Goal: Task Accomplishment & Management: Use online tool/utility

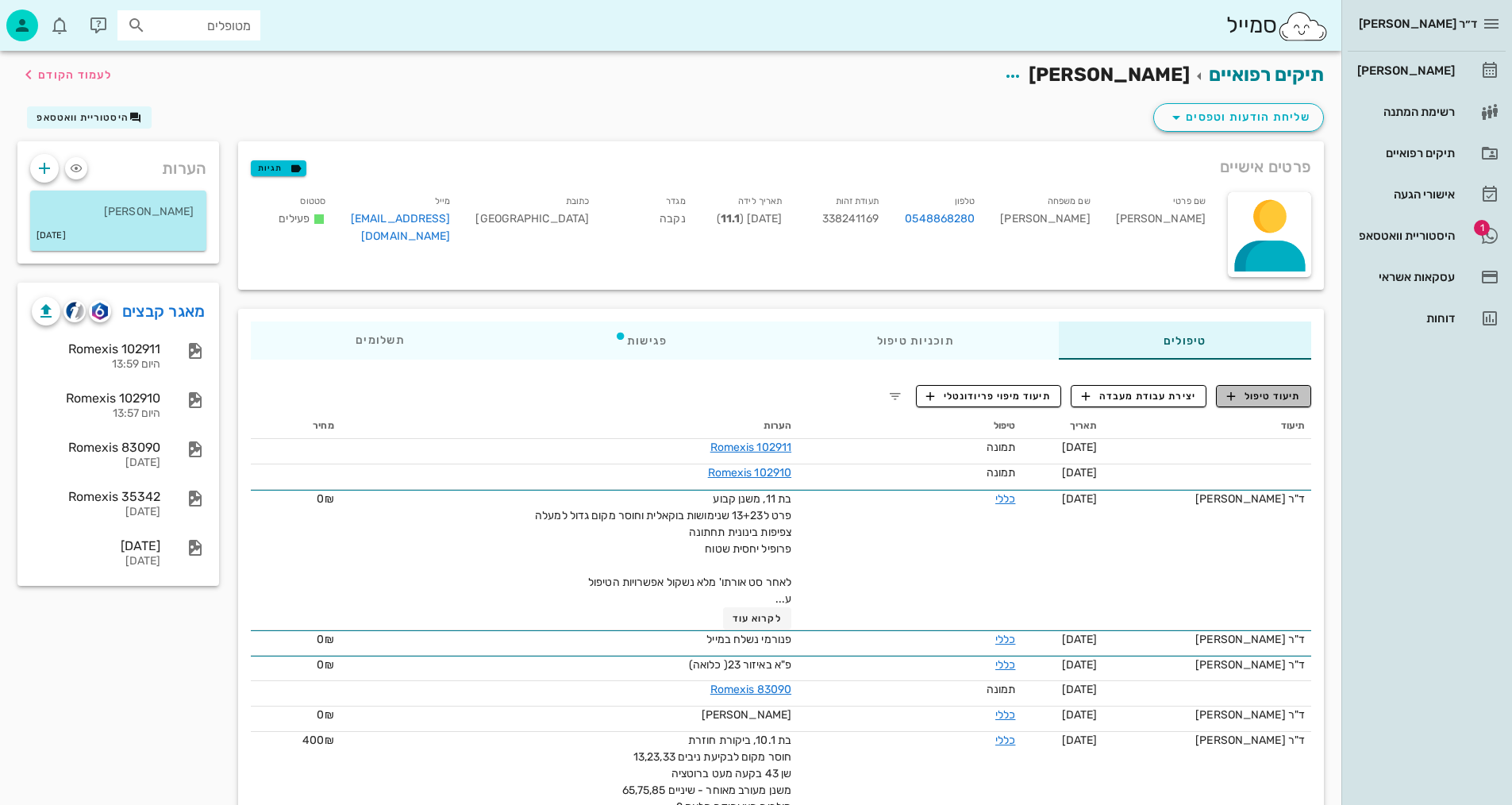
click at [1265, 400] on span "תיעוד טיפול" at bounding box center [1264, 395] width 74 height 14
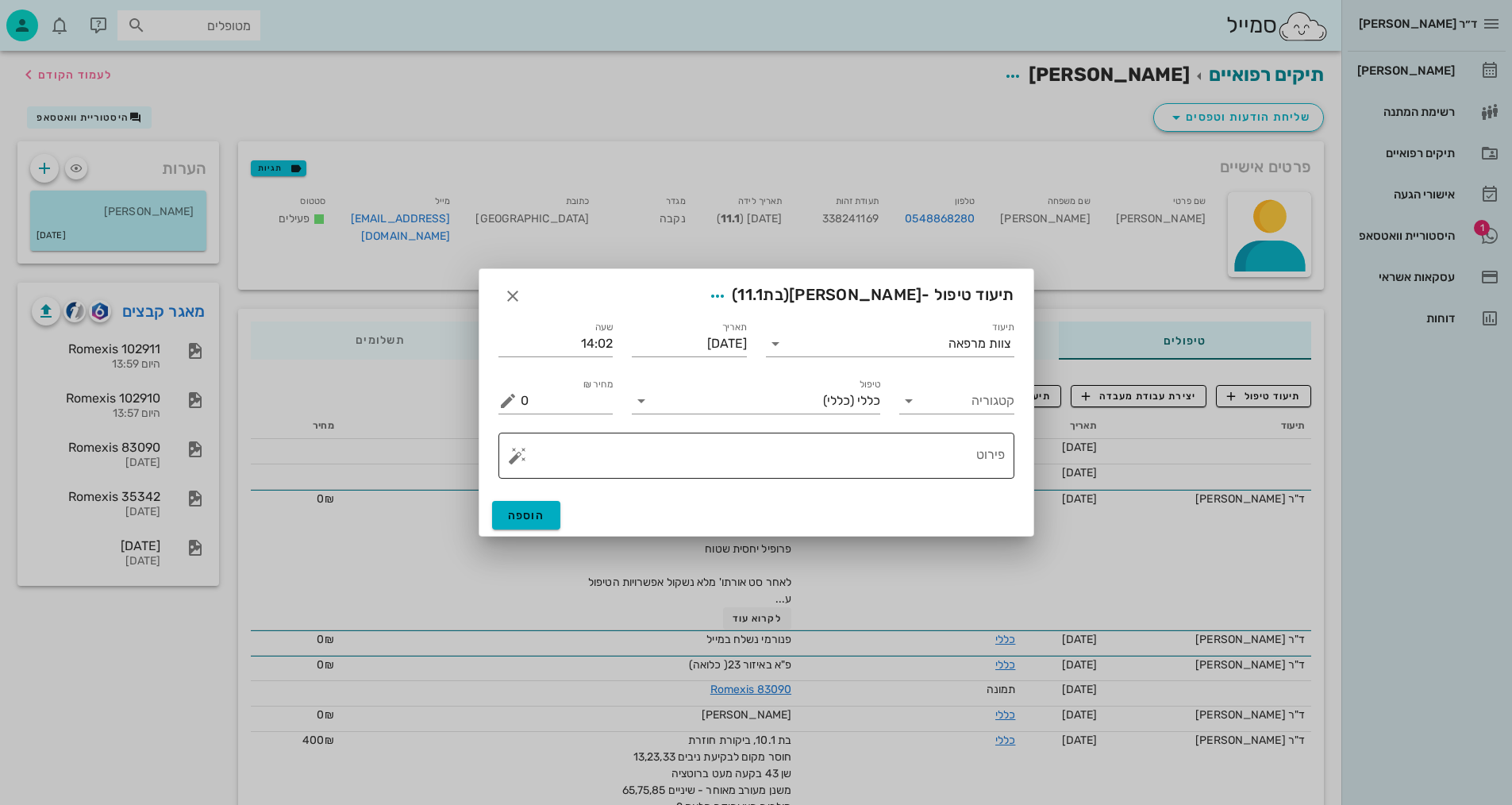
click at [879, 457] on textarea "פירוט" at bounding box center [762, 460] width 484 height 38
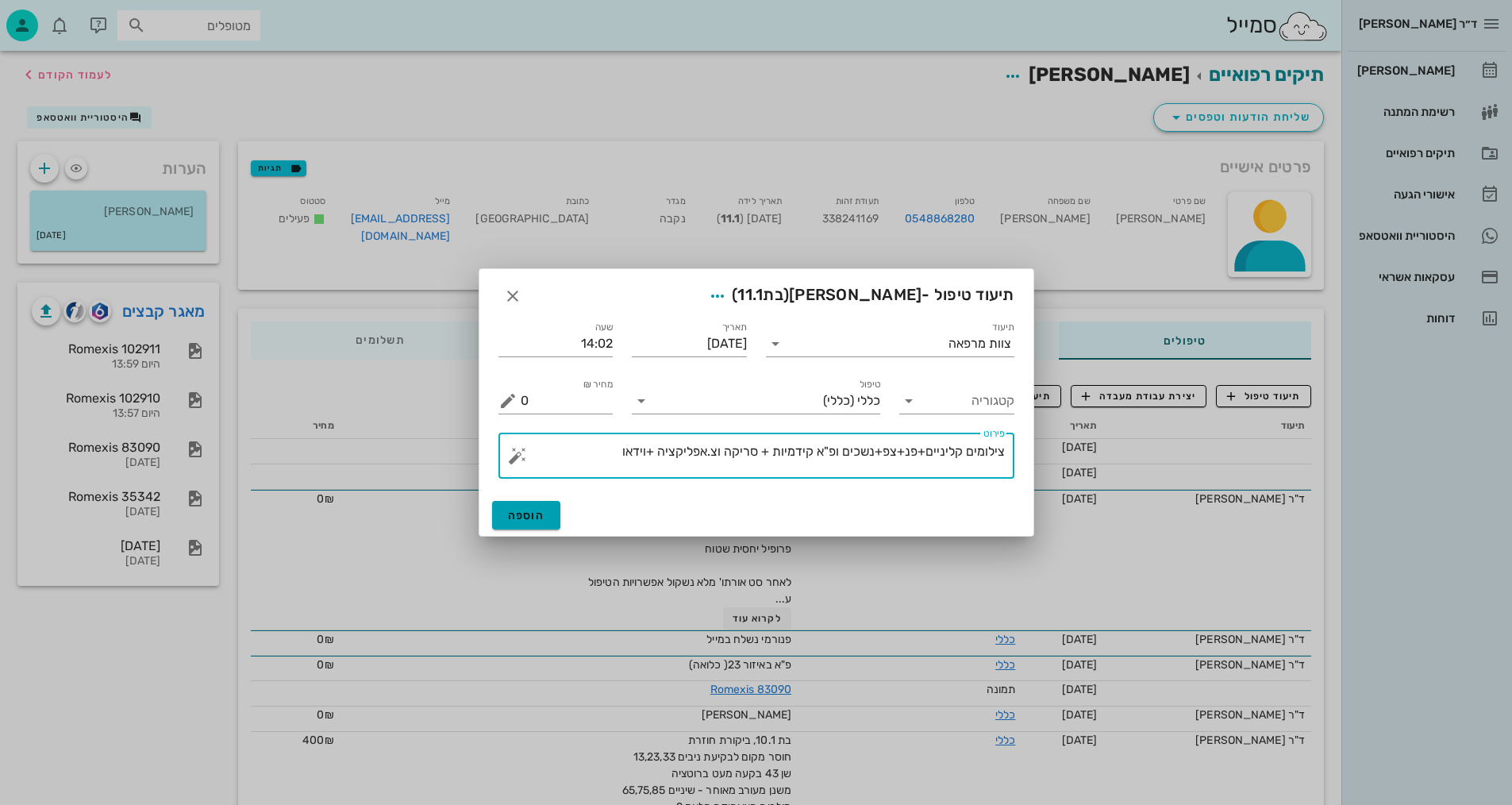
type textarea "צילומים קליניים+פנ+צפ+נשכים ופ"א קידמיות + סריקה וצ.אפליקציה +וידאו"
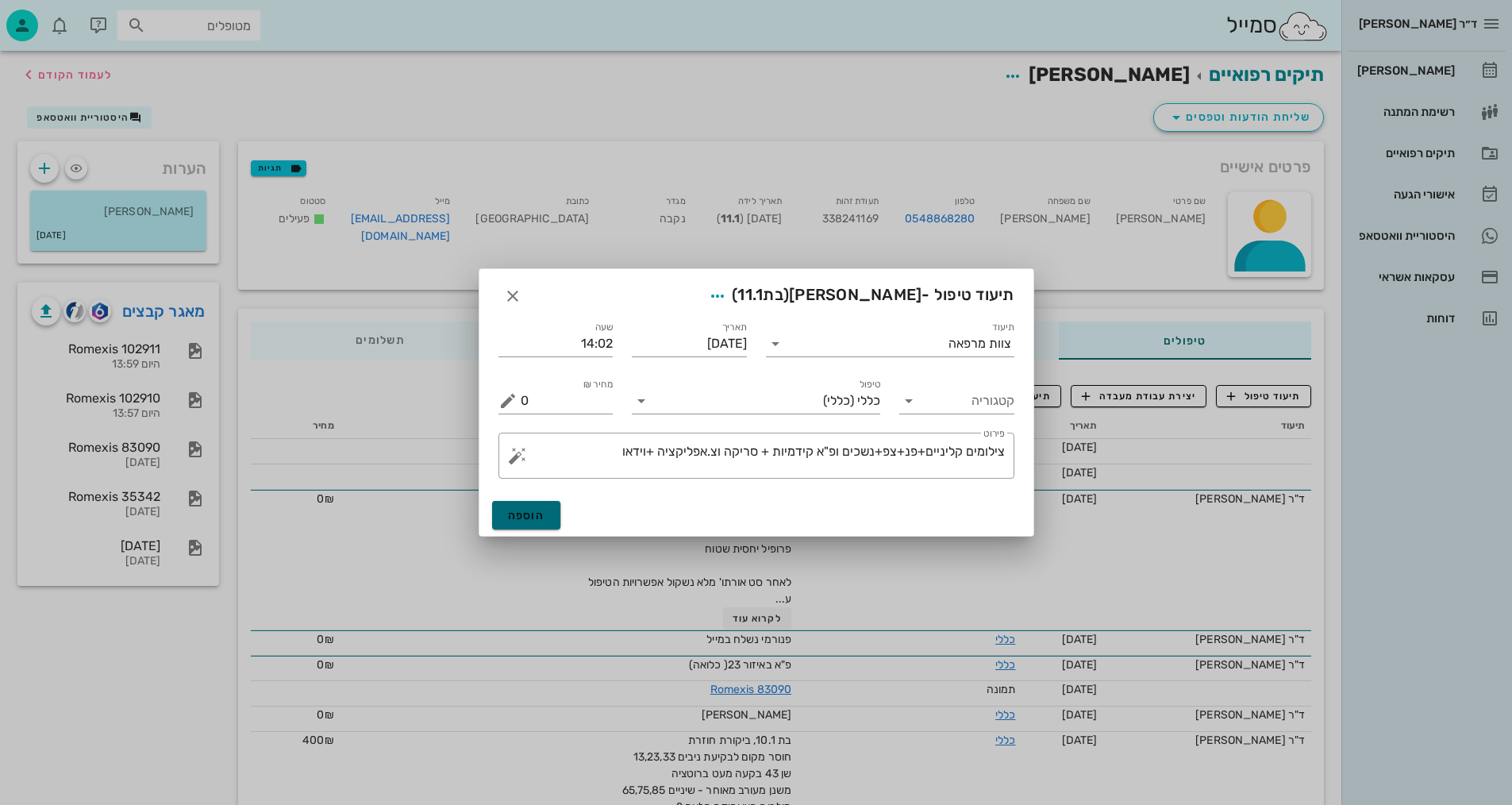
drag, startPoint x: 533, startPoint y: 509, endPoint x: 720, endPoint y: 561, distance: 194.1
click at [533, 511] on span "הוספה" at bounding box center [526, 516] width 38 height 13
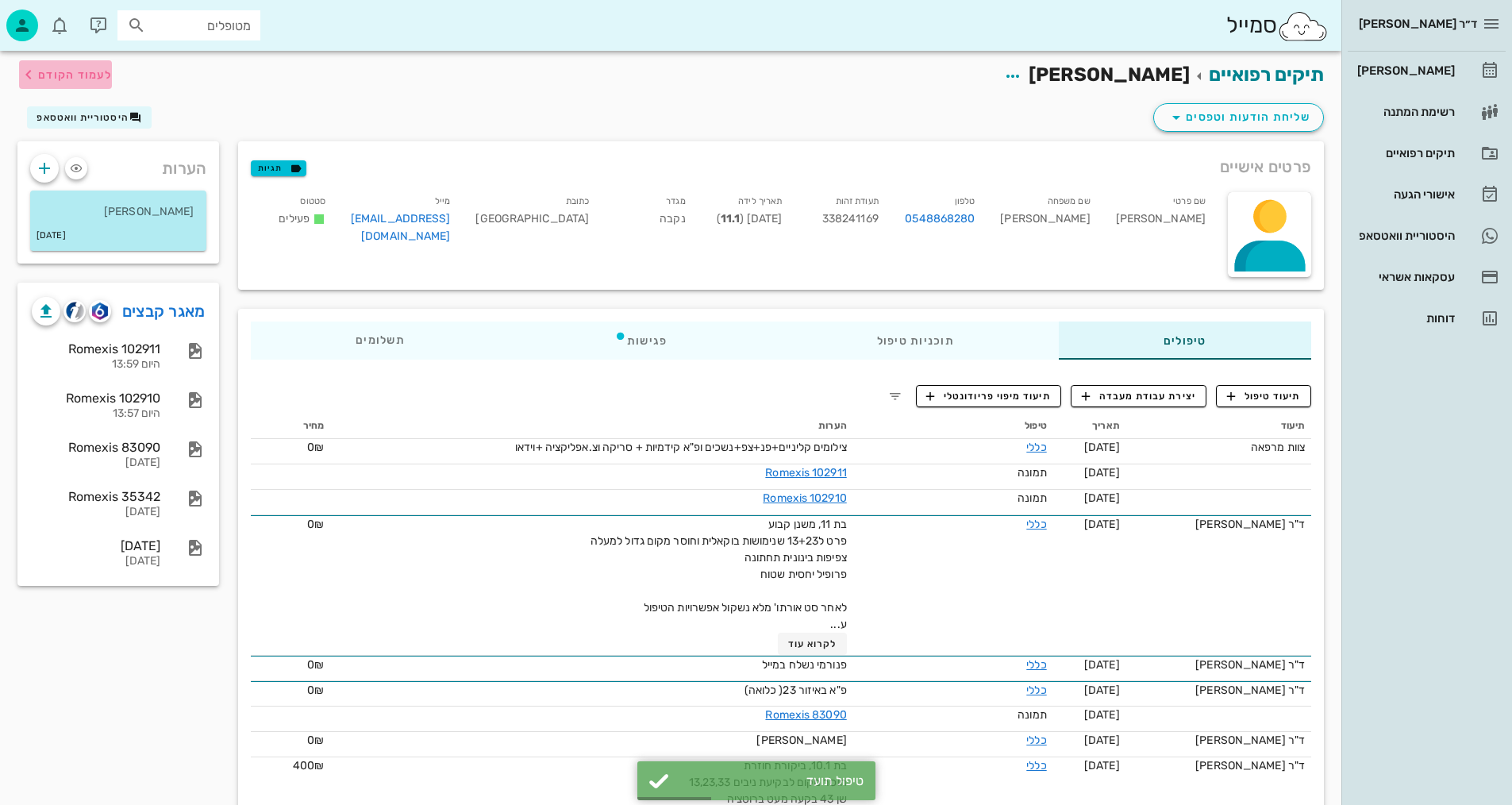
click at [57, 84] on span "לעמוד הקודם" at bounding box center [65, 75] width 93 height 19
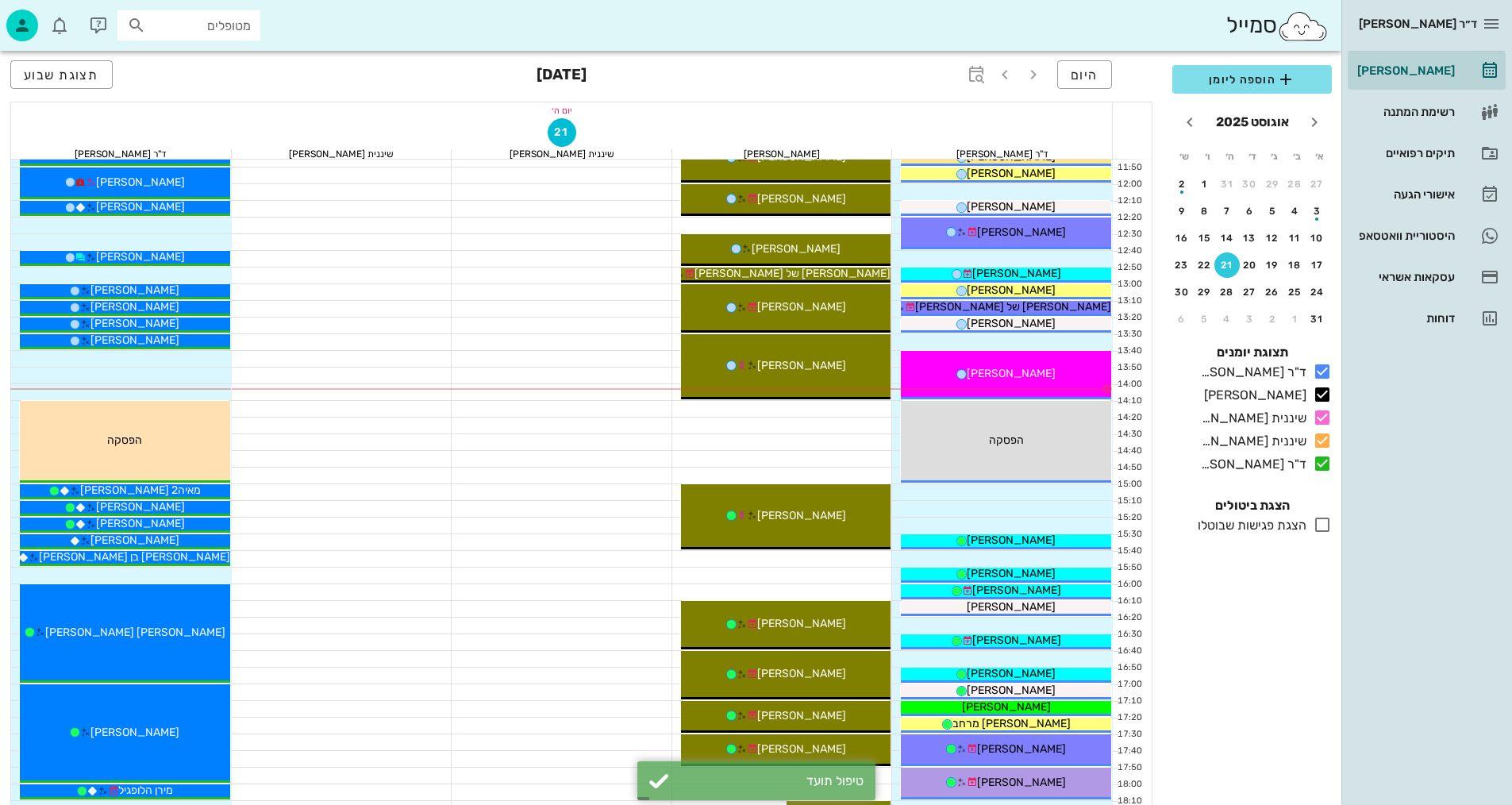
click at [350, 607] on div at bounding box center [341, 609] width 220 height 16
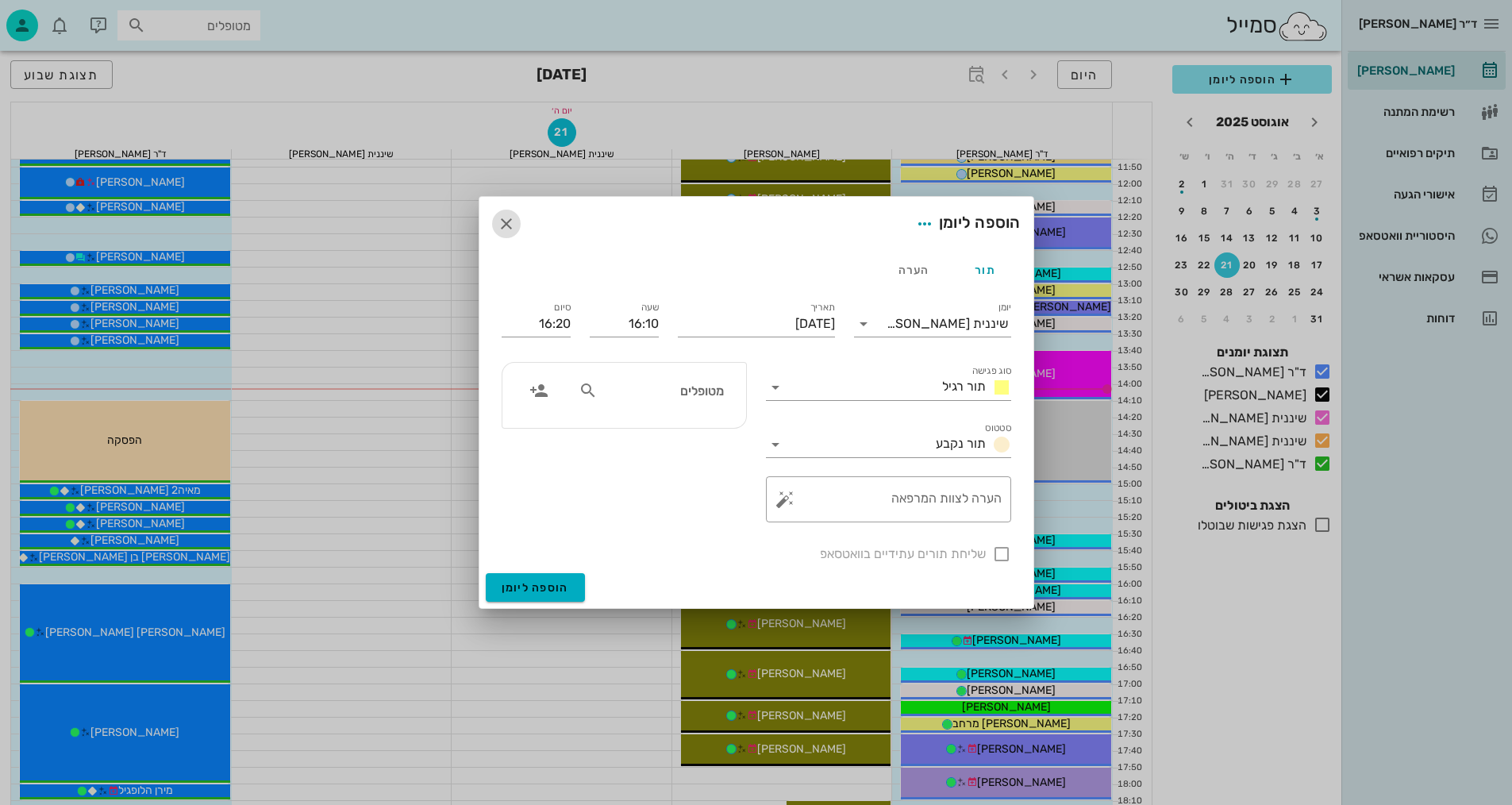
click at [506, 219] on icon "button" at bounding box center [507, 224] width 19 height 19
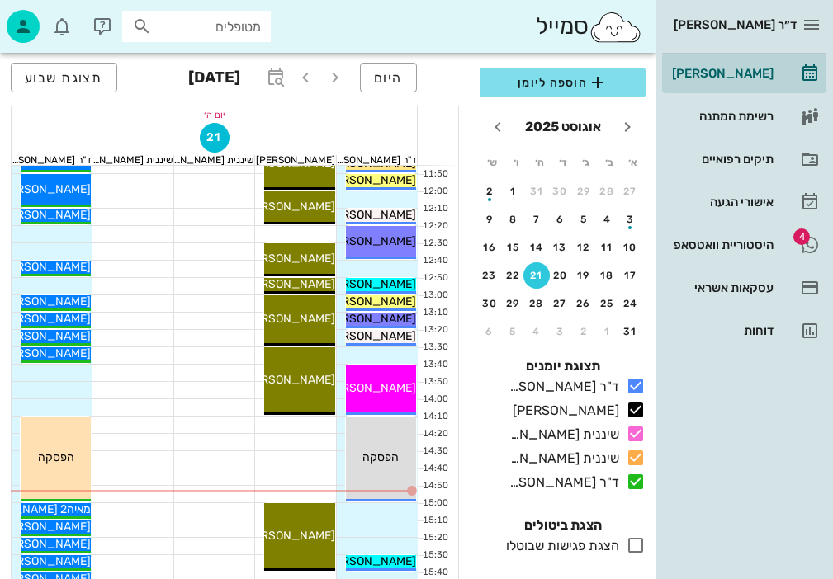
click at [336, 427] on div at bounding box center [295, 425] width 81 height 17
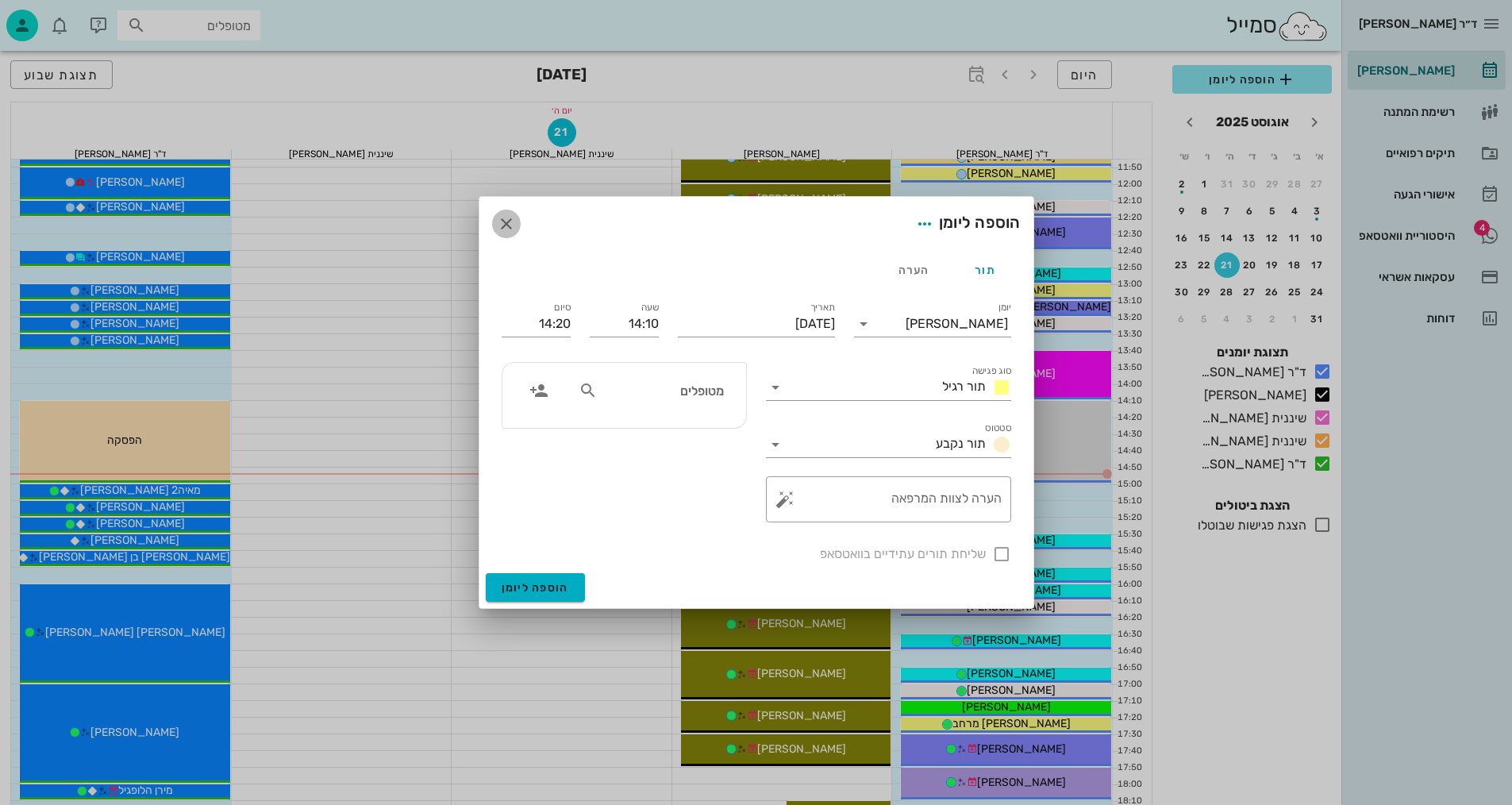
click at [502, 225] on icon "button" at bounding box center [507, 224] width 19 height 19
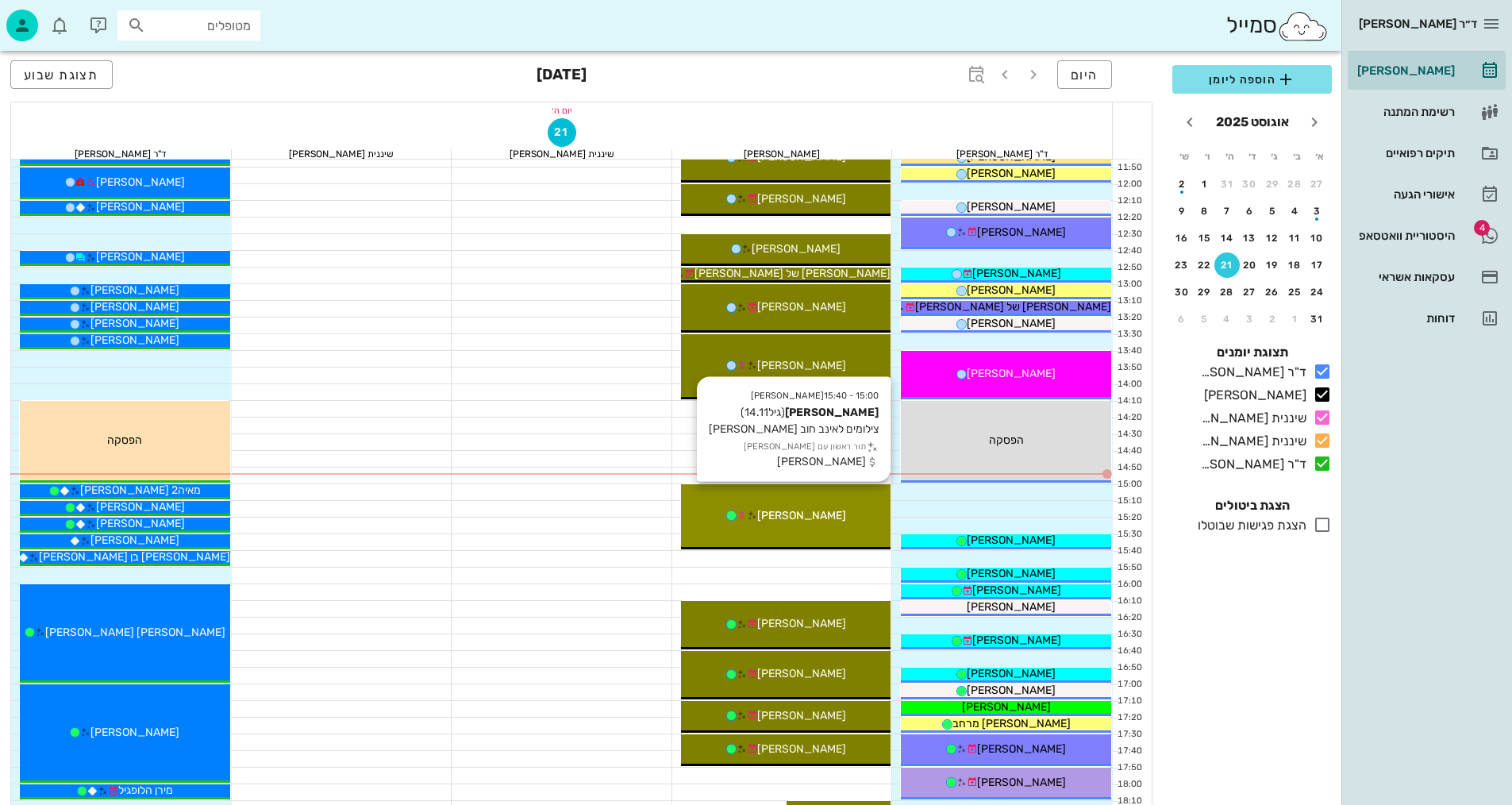
click at [844, 503] on div "15:00 - 15:40 [PERSON_NAME] (גיל 14.11 ) צילומים לאינב חוב [PERSON_NAME] תור רא…" at bounding box center [786, 516] width 211 height 65
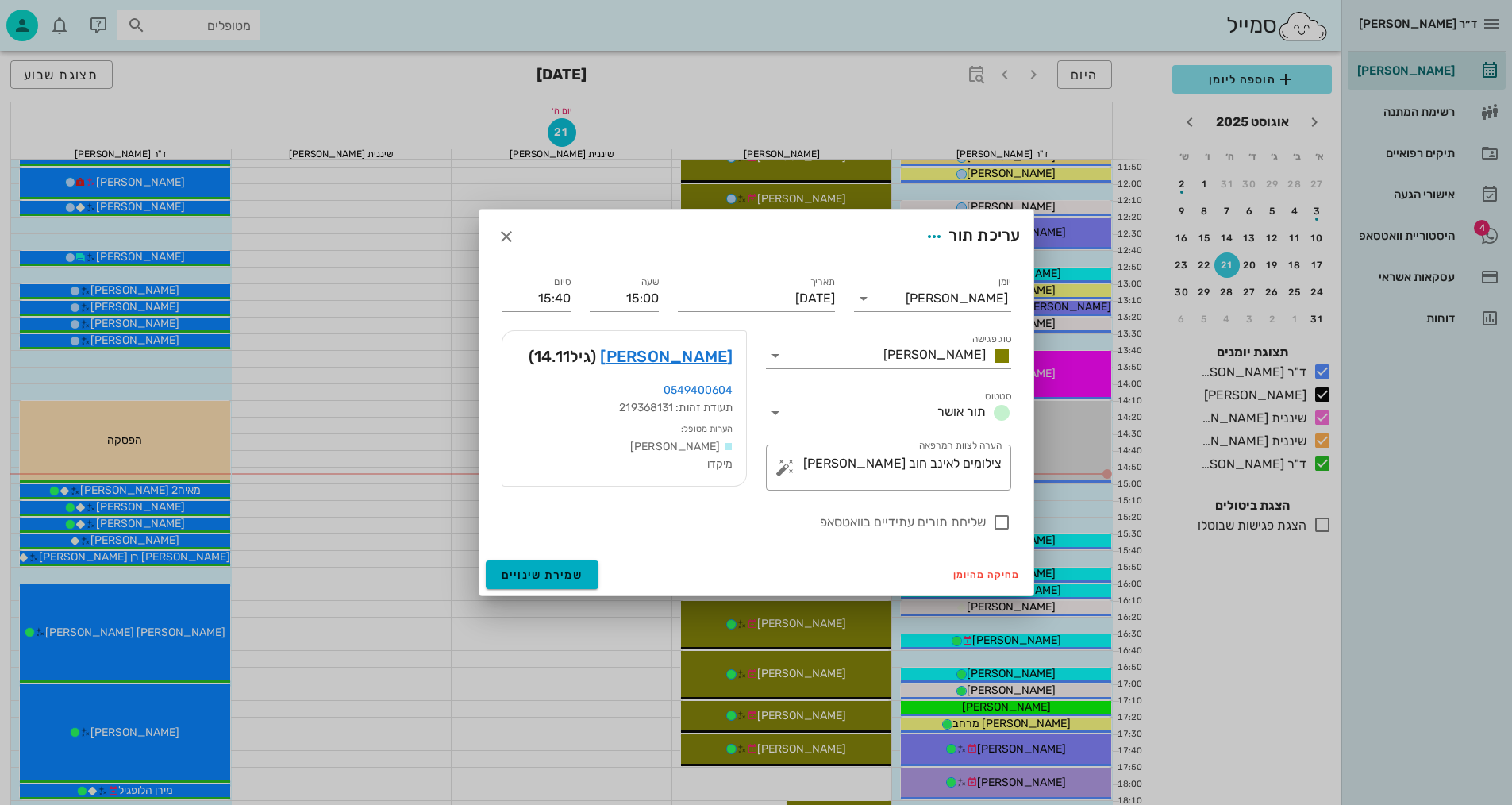
click at [844, 503] on div at bounding box center [756, 402] width 1512 height 805
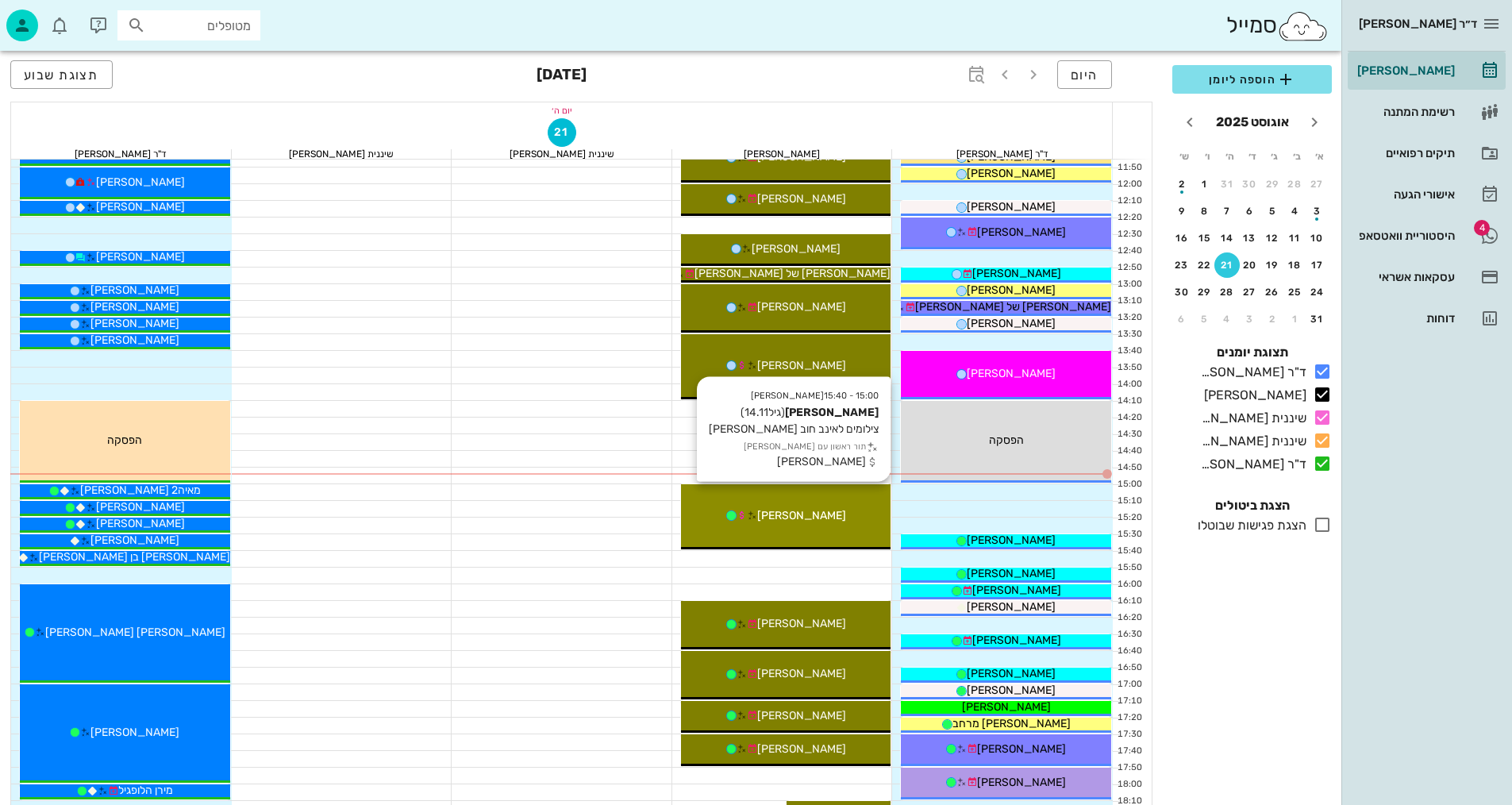
click at [837, 518] on div "[PERSON_NAME]" at bounding box center [786, 515] width 211 height 16
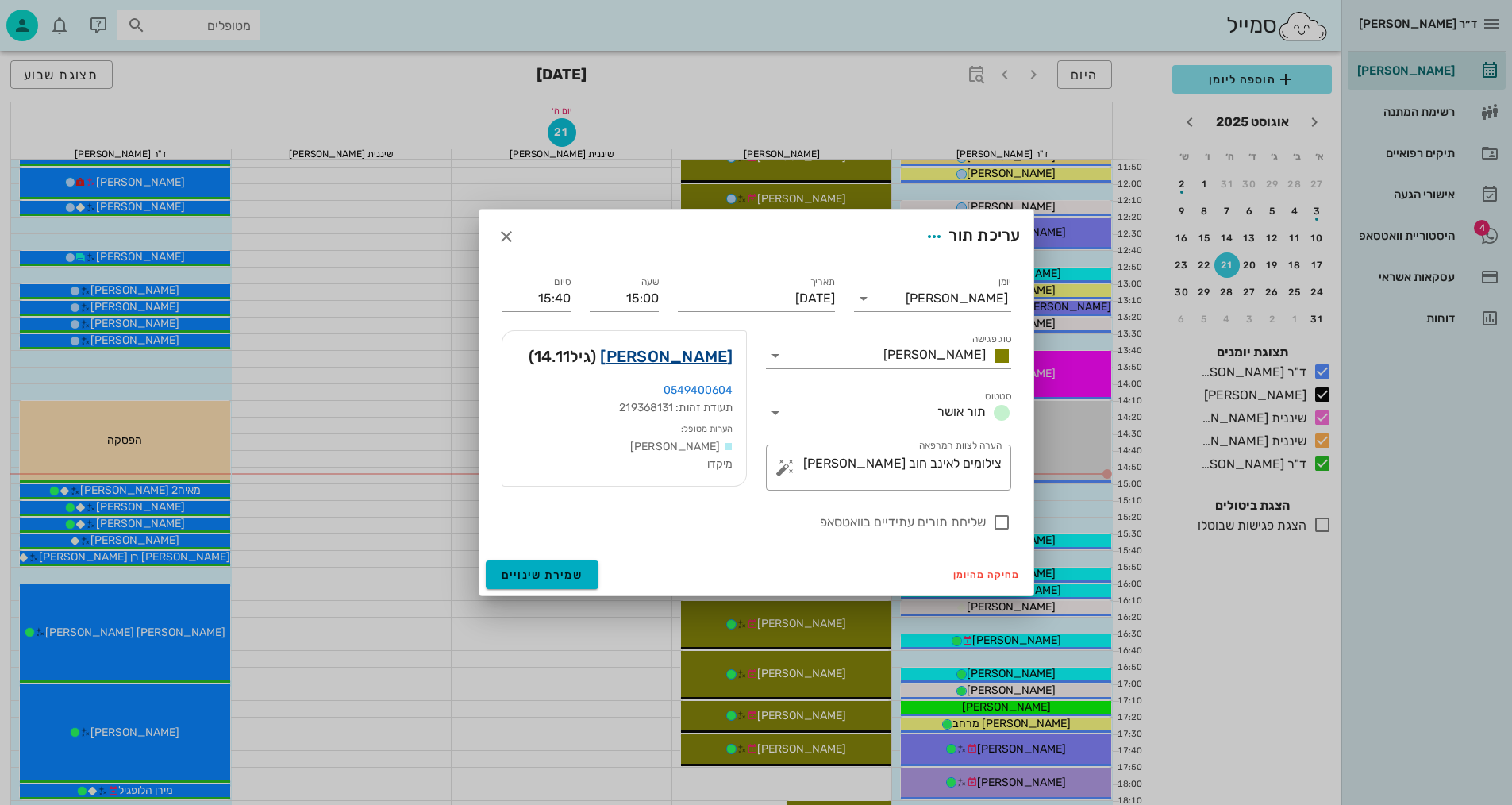
click at [700, 360] on link "[PERSON_NAME]" at bounding box center [667, 356] width 133 height 25
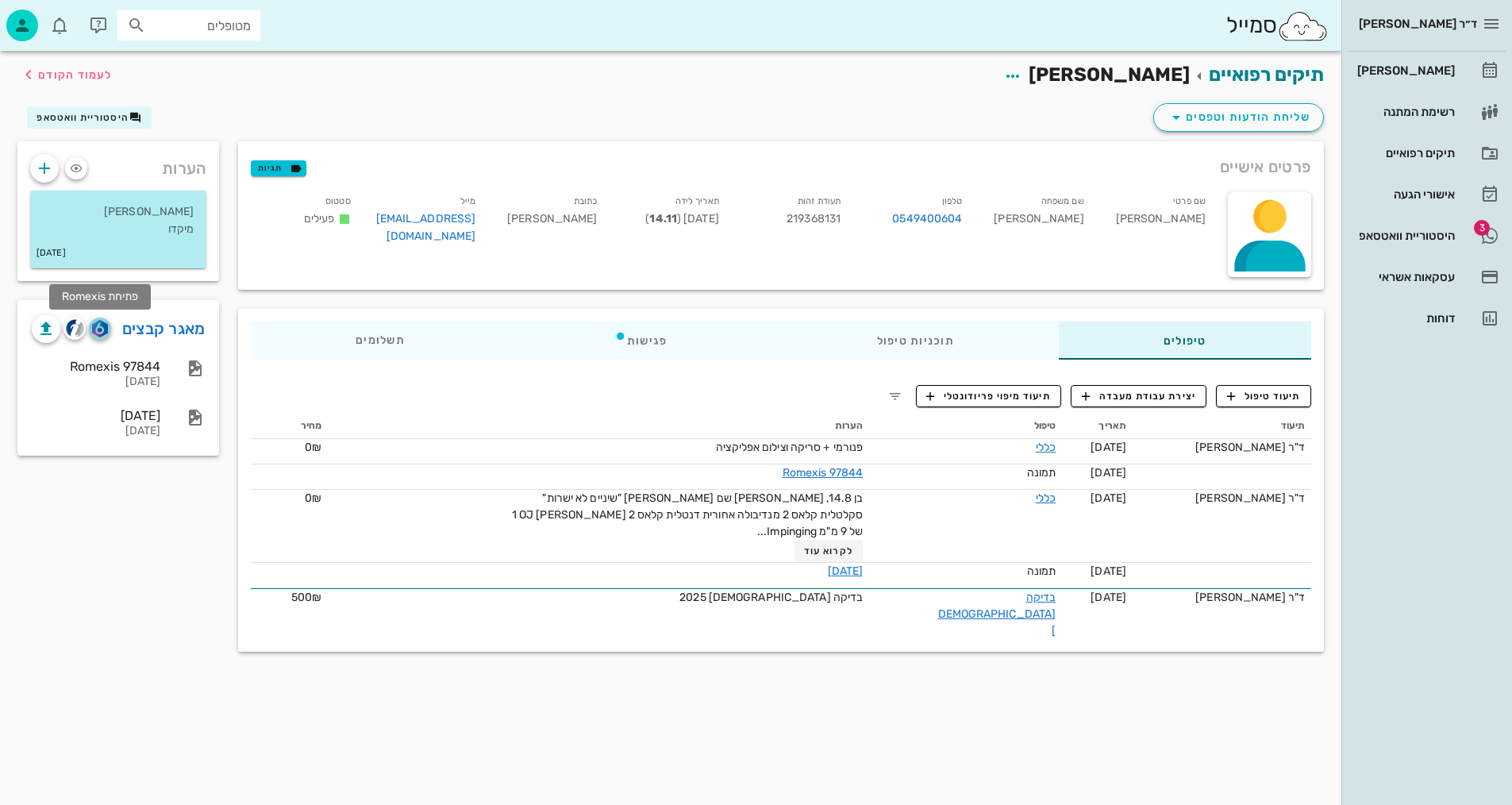
click at [103, 329] on img "button" at bounding box center [100, 329] width 15 height 17
click at [75, 332] on img "button" at bounding box center [74, 328] width 18 height 18
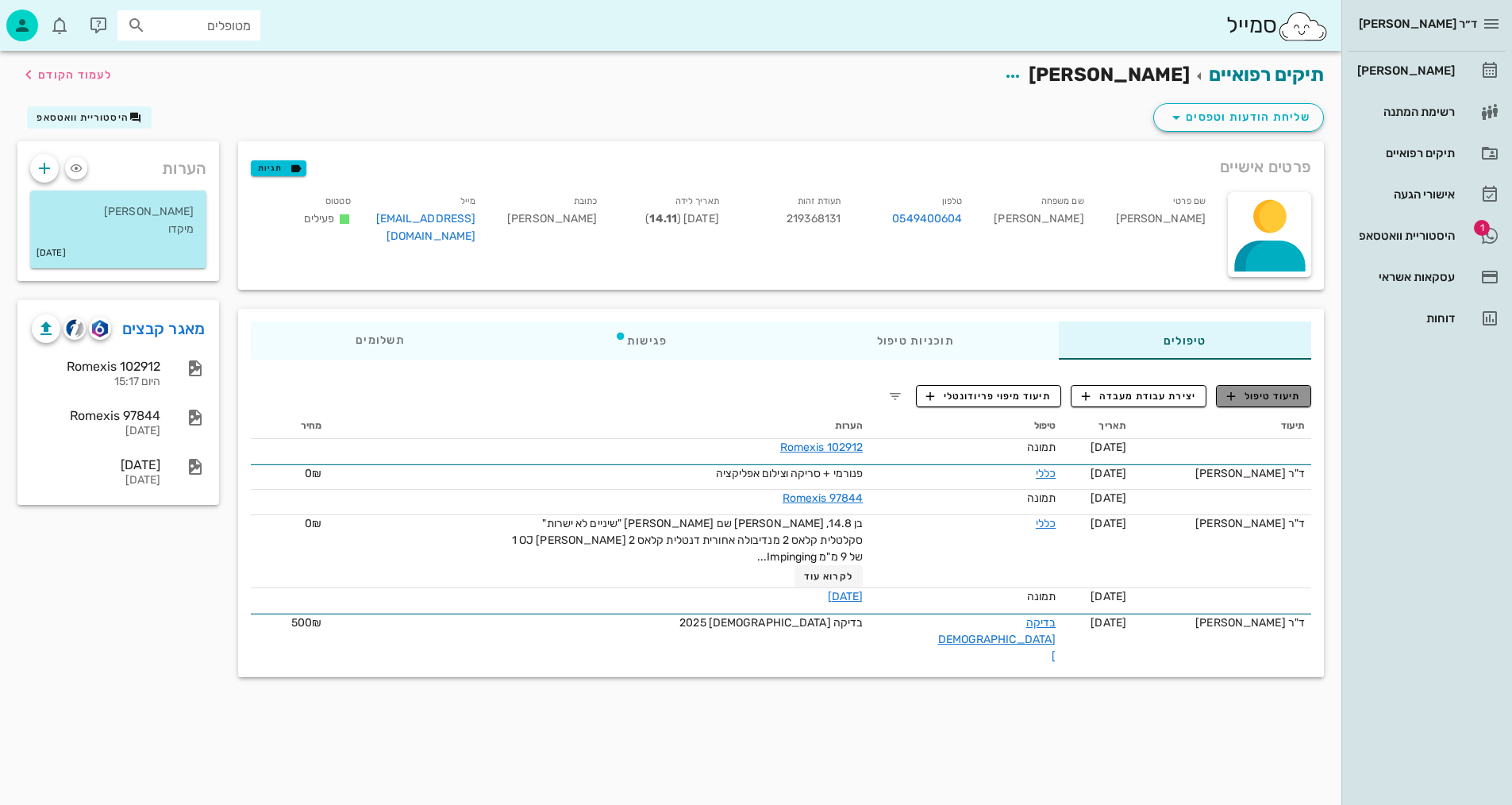
click at [1252, 406] on button "תיעוד טיפול" at bounding box center [1263, 395] width 95 height 22
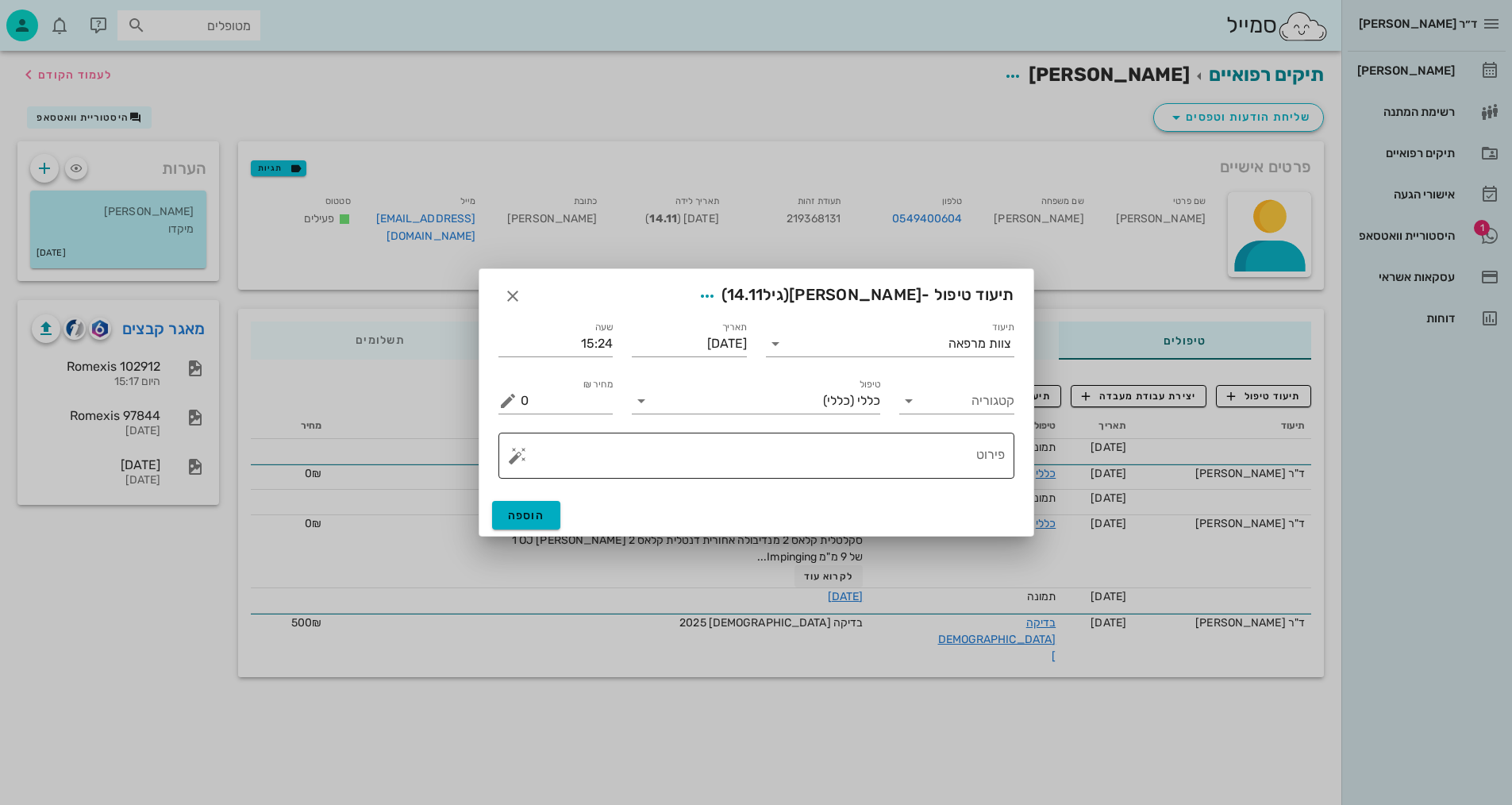
click at [888, 465] on textarea "פירוט" at bounding box center [762, 460] width 484 height 38
click at [894, 346] on input "תיעוד" at bounding box center [869, 343] width 161 height 25
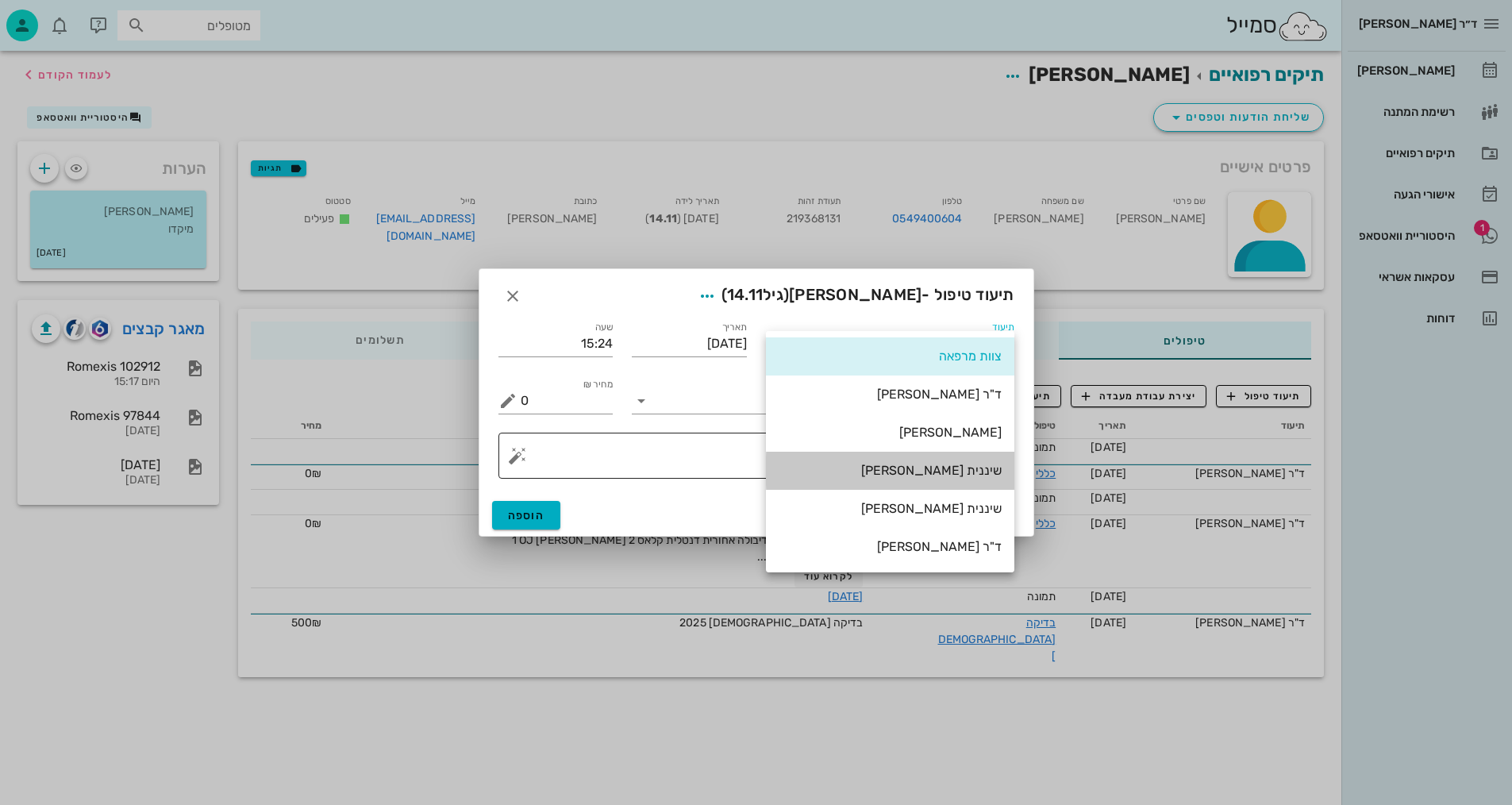
drag, startPoint x: 945, startPoint y: 477, endPoint x: 954, endPoint y: 465, distance: 15.0
click at [947, 472] on div "שיננית [PERSON_NAME]" at bounding box center [891, 470] width 223 height 15
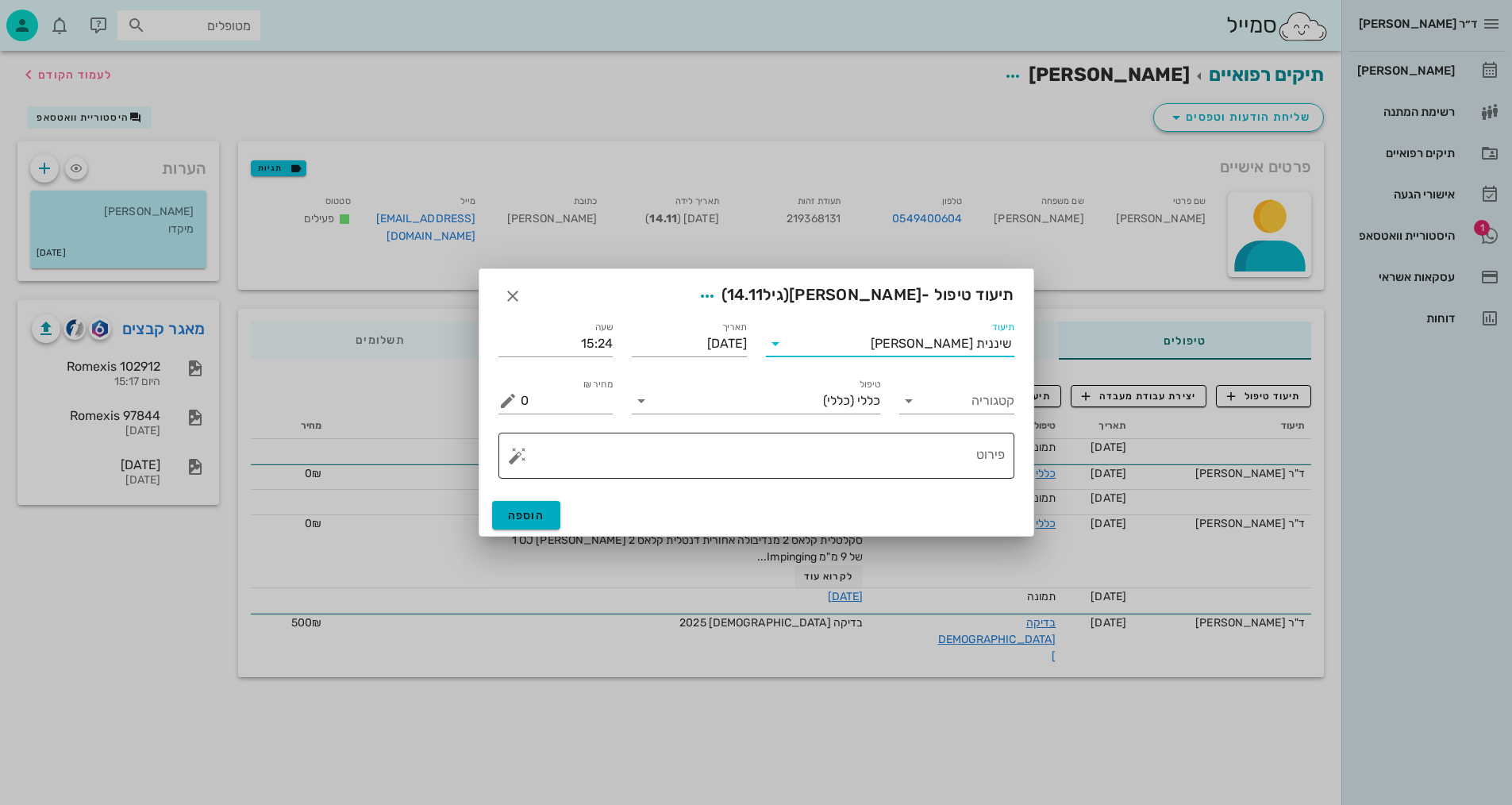
click at [985, 455] on textarea "פירוט" at bounding box center [762, 460] width 484 height 38
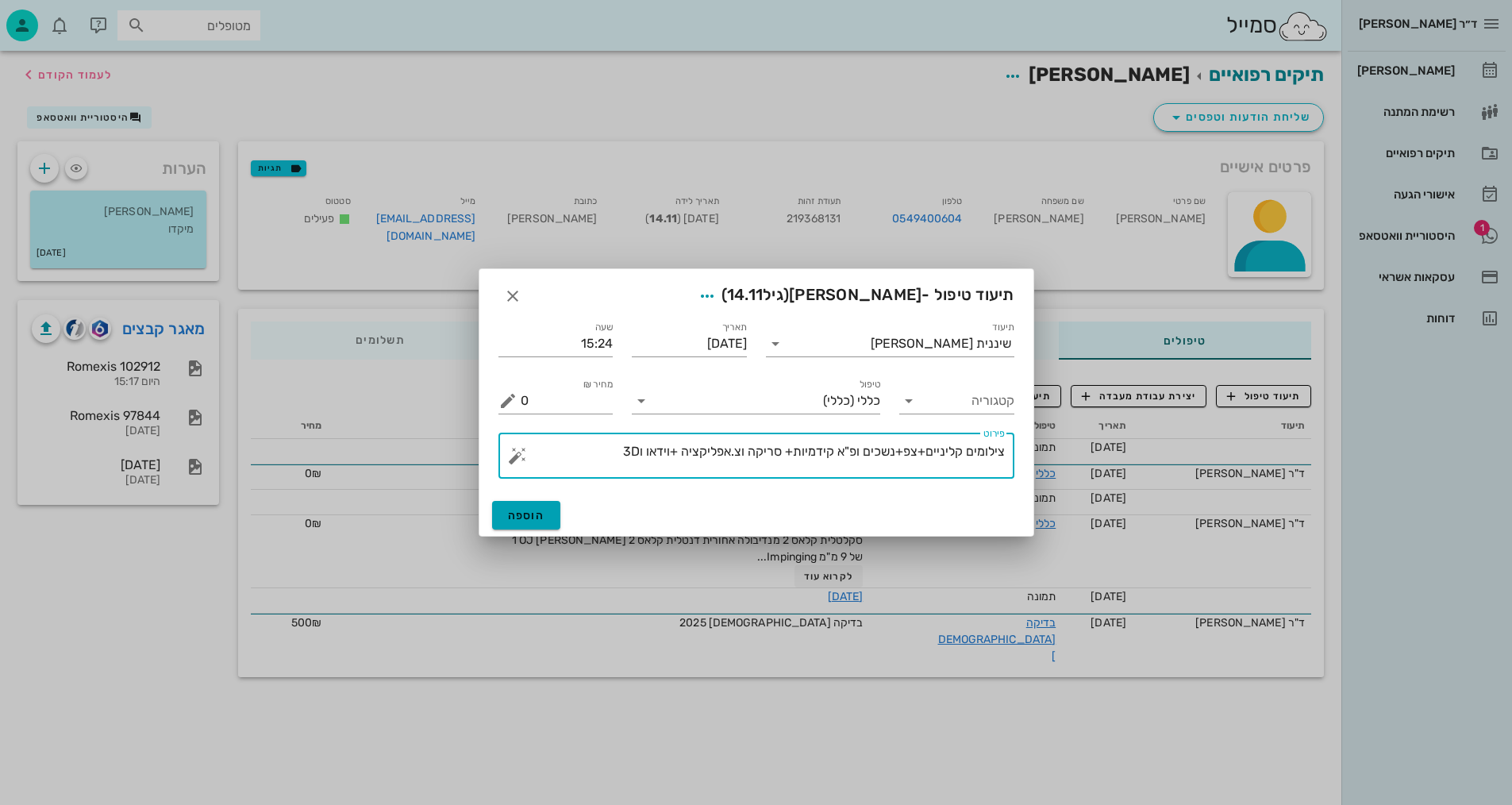
type textarea "צילומים קליניים+צפ+נשכים ופ"א קידמיות+ סריקה וצ.אפליקציה +וידאו ו3D"
click at [530, 515] on span "הוספה" at bounding box center [526, 516] width 38 height 13
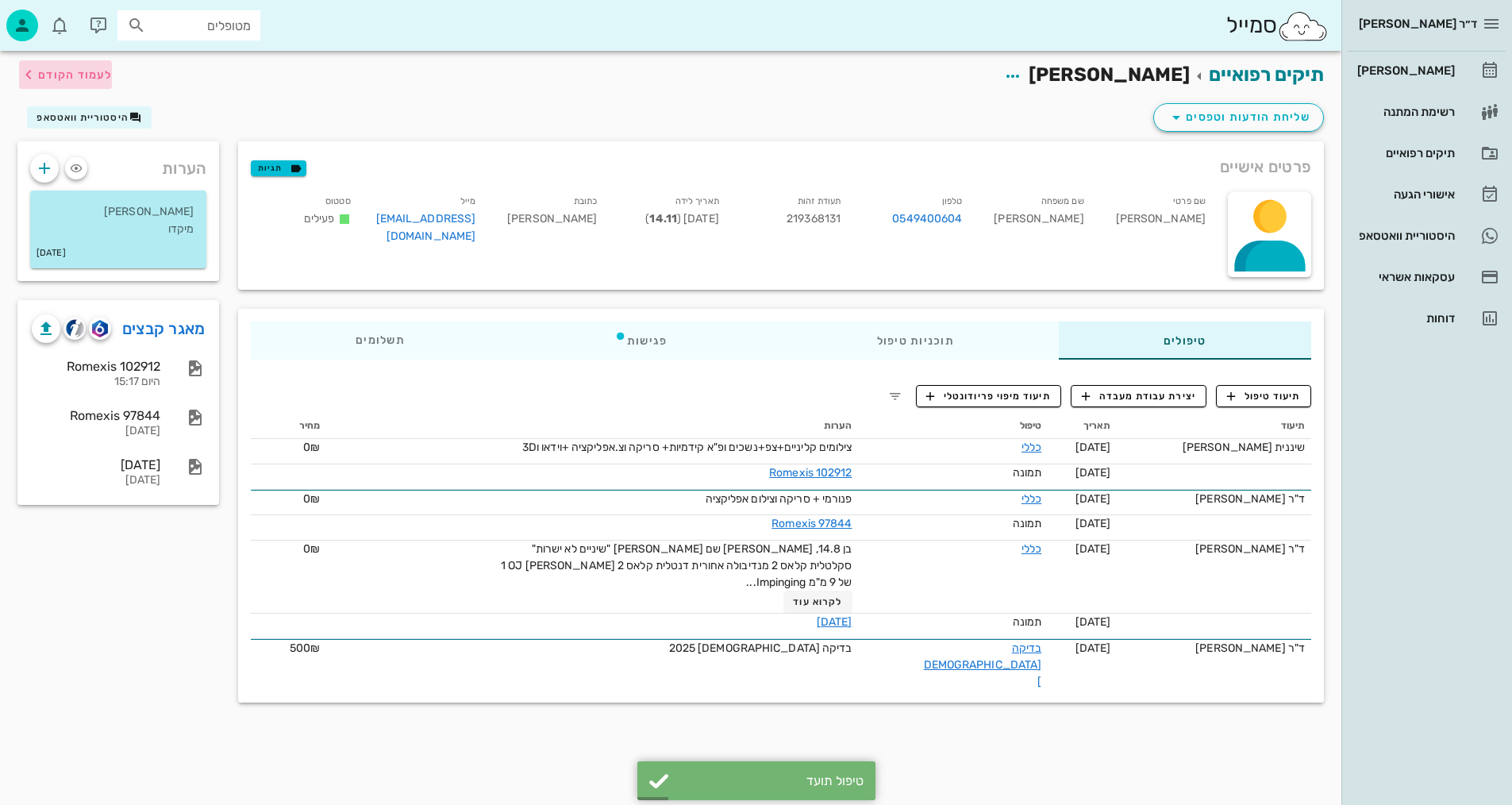
click at [52, 73] on span "לעמוד הקודם" at bounding box center [75, 75] width 74 height 13
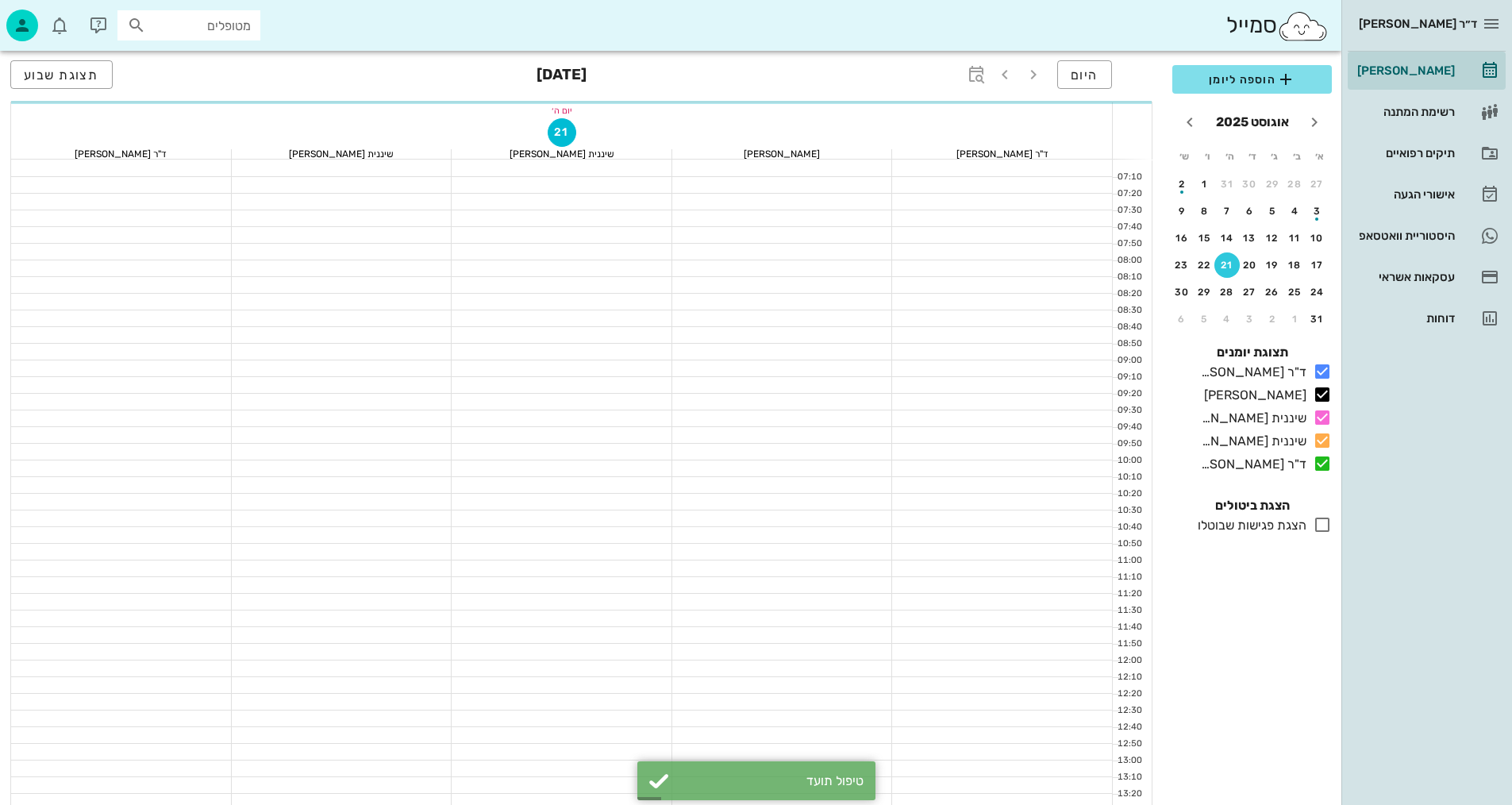
scroll to position [476, 0]
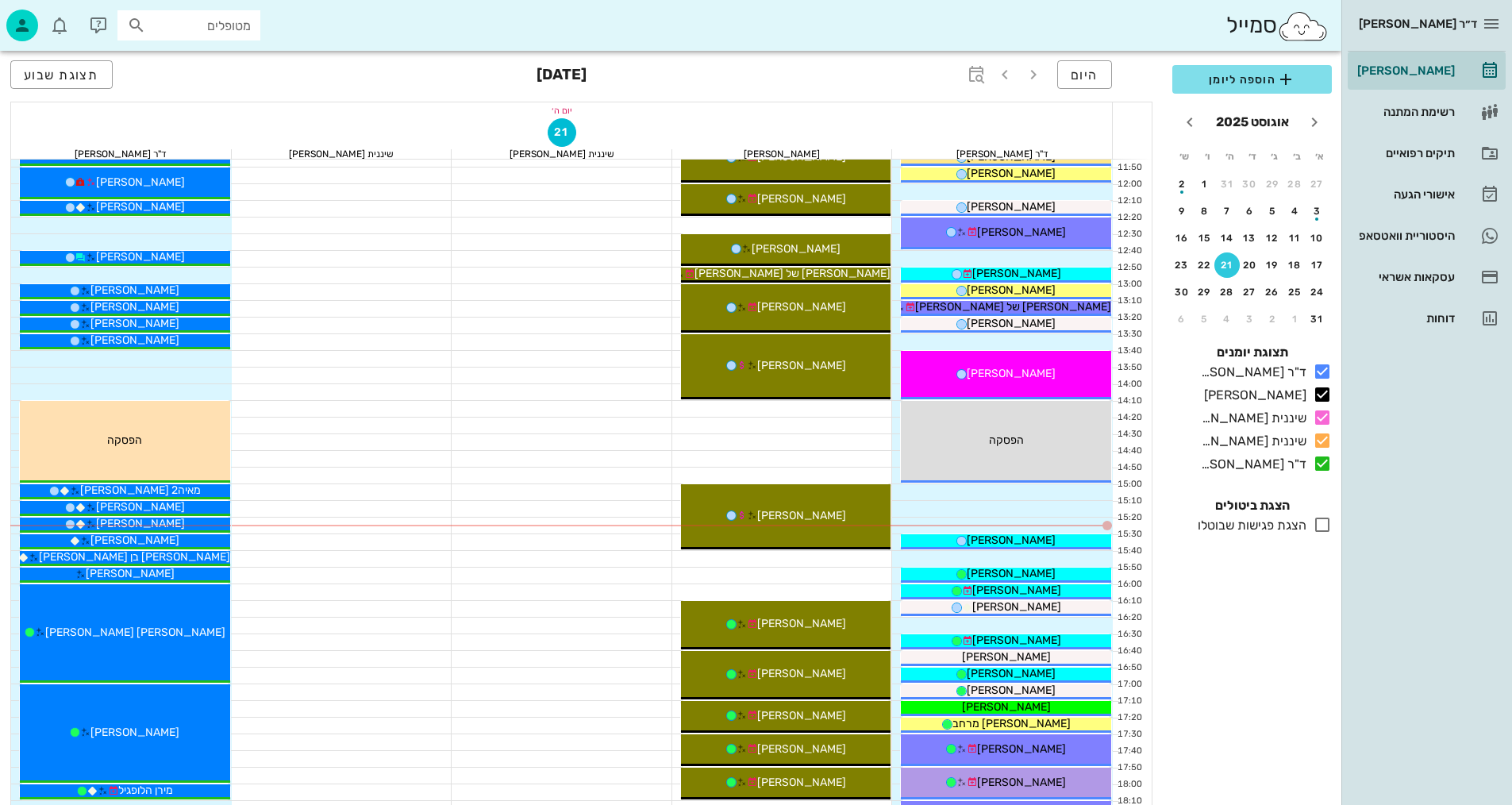
click at [542, 627] on div at bounding box center [562, 625] width 220 height 16
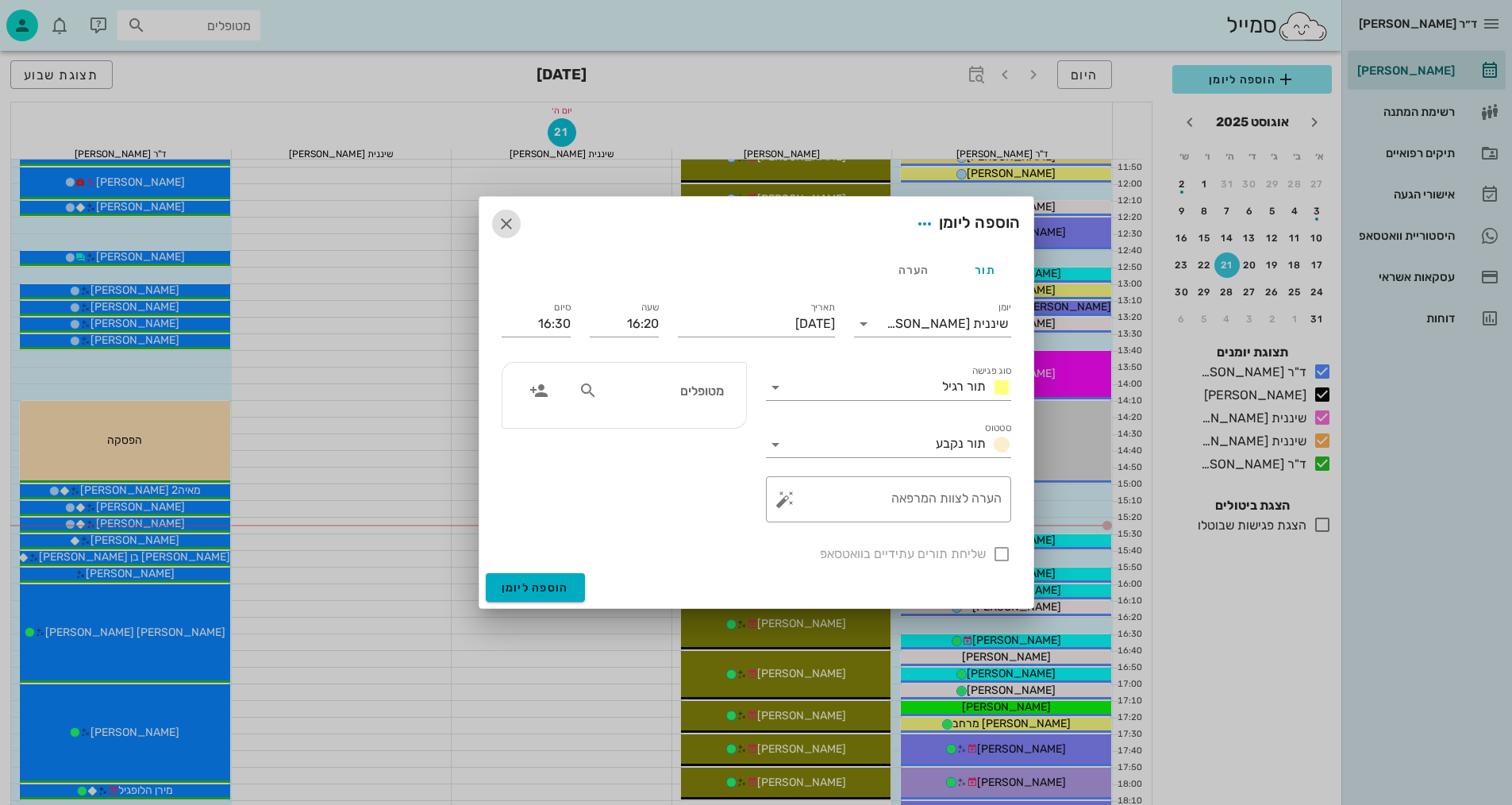
click at [509, 215] on icon "button" at bounding box center [507, 224] width 19 height 19
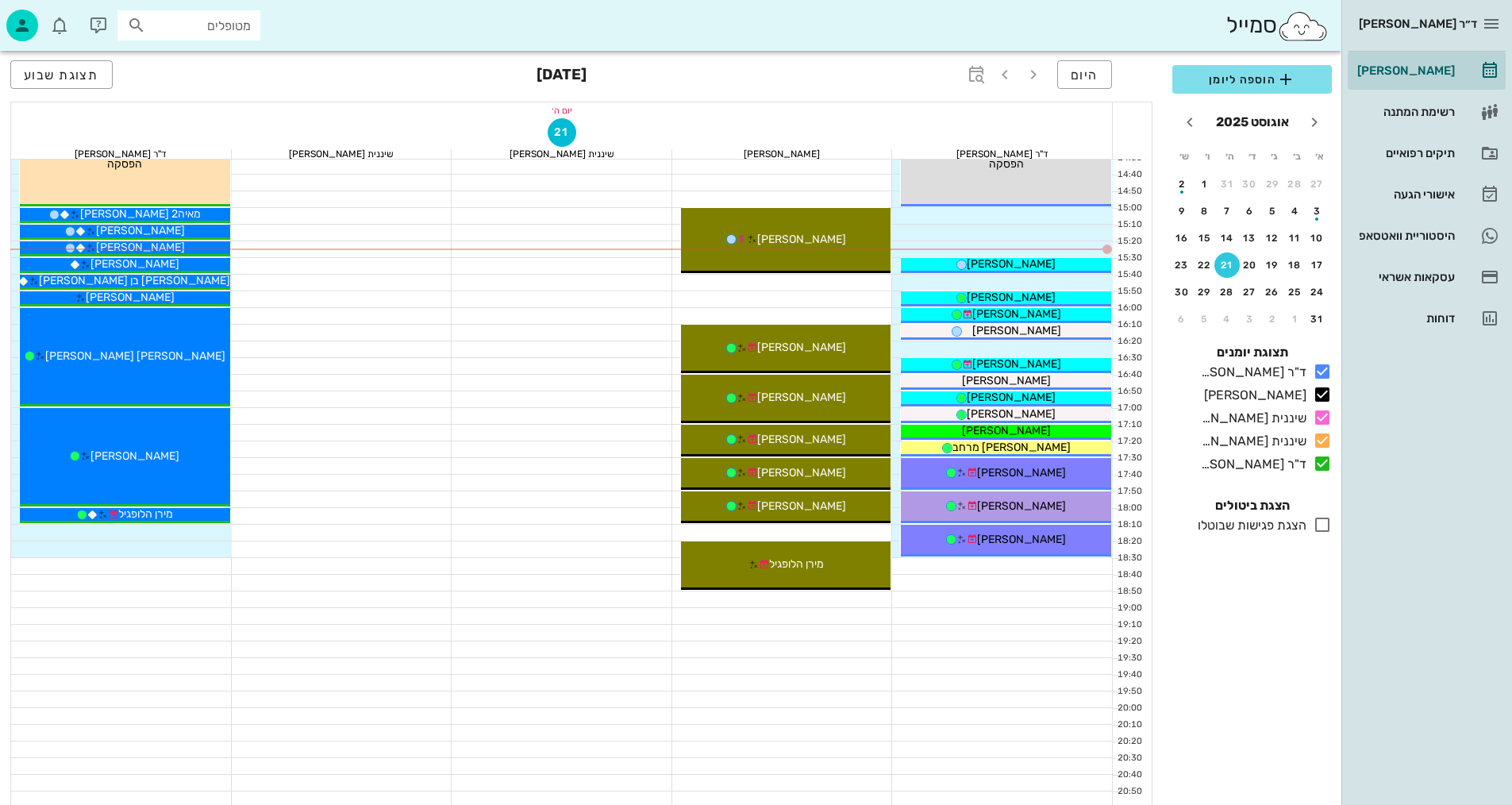
scroll to position [756, 0]
